Goal: Answer question/provide support: Share knowledge or assist other users

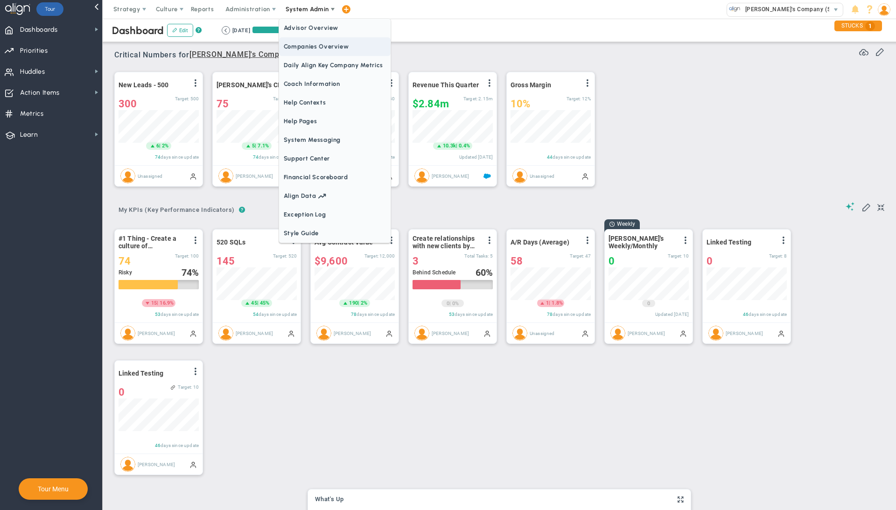
click at [318, 49] on span "Companies Overview" at bounding box center [335, 46] width 112 height 19
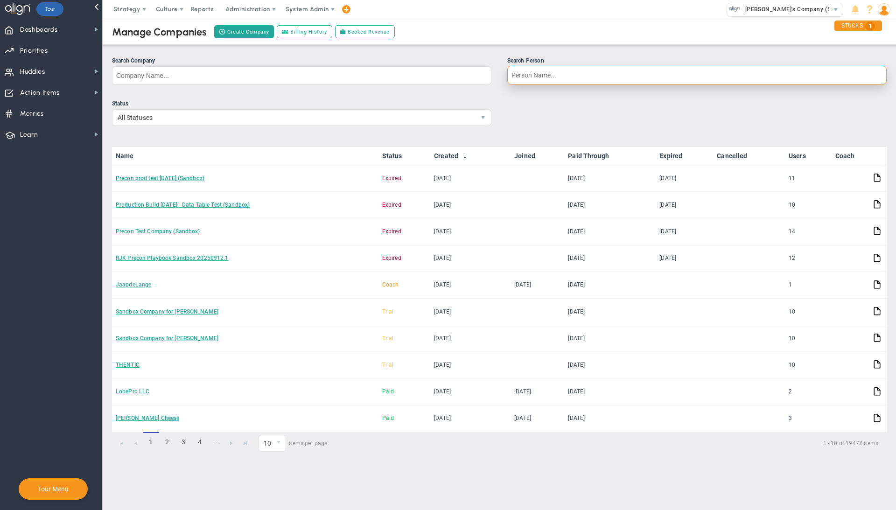
click at [536, 75] on input "Search Person" at bounding box center [696, 75] width 379 height 19
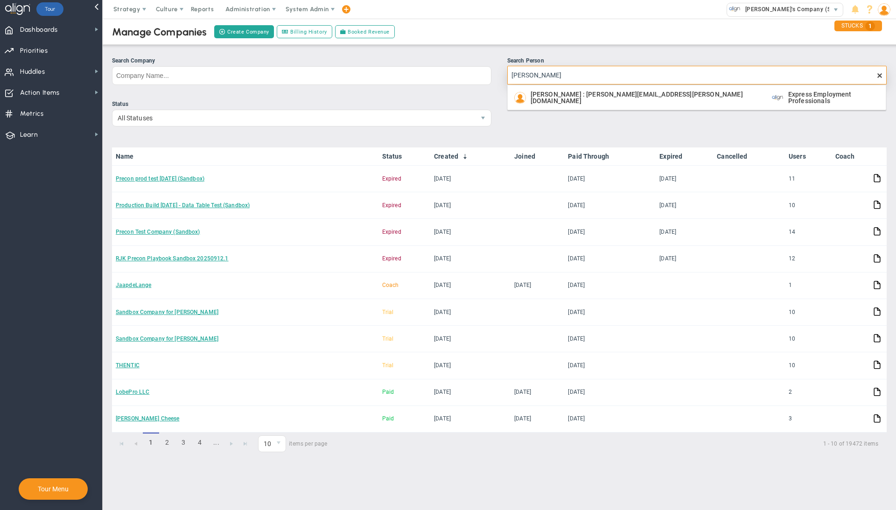
click at [537, 74] on input "[PERSON_NAME]" at bounding box center [696, 75] width 379 height 19
type input "[PERSON_NAME]"
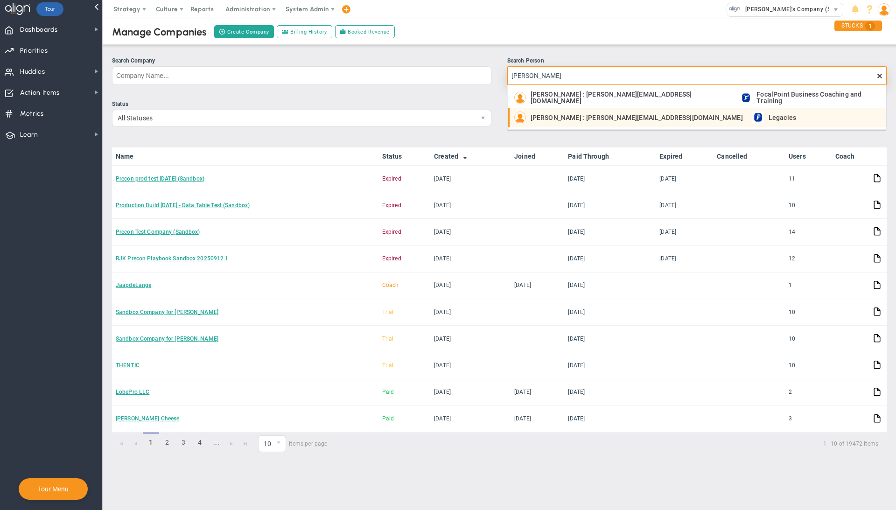
click at [557, 115] on span "[PERSON_NAME] : [PERSON_NAME][EMAIL_ADDRESS][DOMAIN_NAME]" at bounding box center [637, 117] width 212 height 7
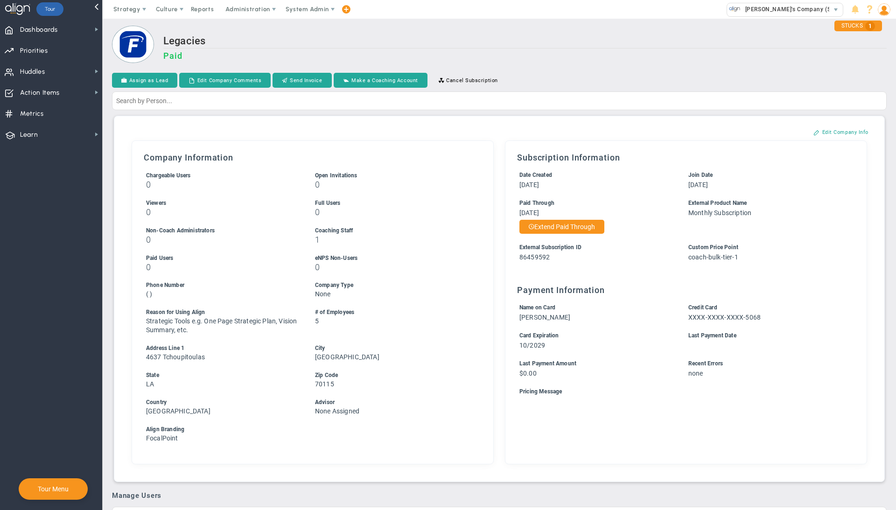
scroll to position [467, 0]
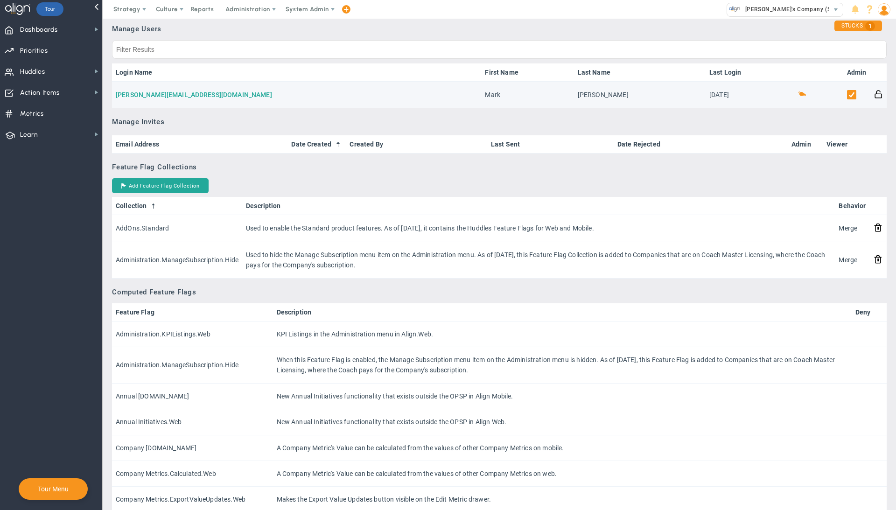
click at [174, 96] on link "[PERSON_NAME][EMAIL_ADDRESS][DOMAIN_NAME]" at bounding box center [194, 94] width 156 height 7
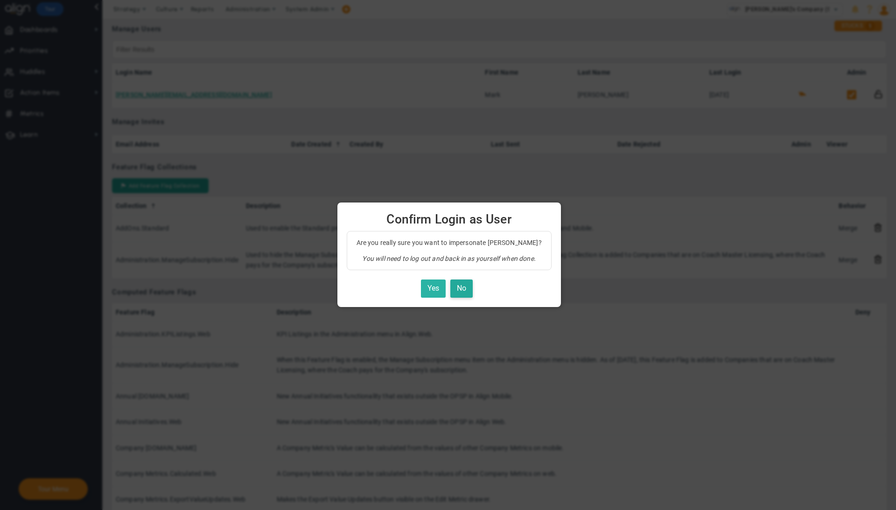
click at [427, 283] on button "Yes" at bounding box center [433, 288] width 25 height 18
